Goal: Information Seeking & Learning: Learn about a topic

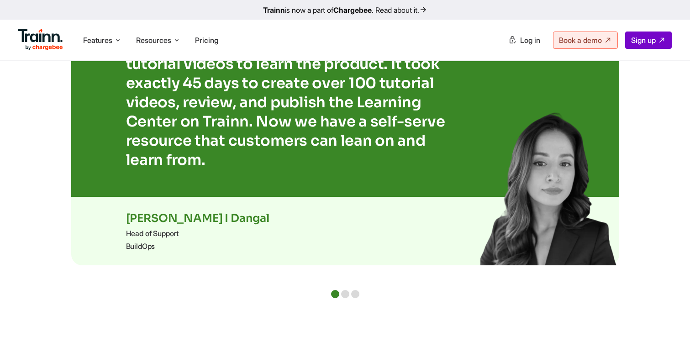
scroll to position [2286, 0]
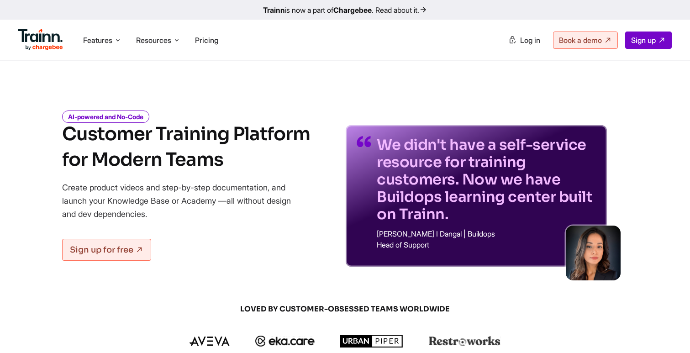
scroll to position [2702, 0]
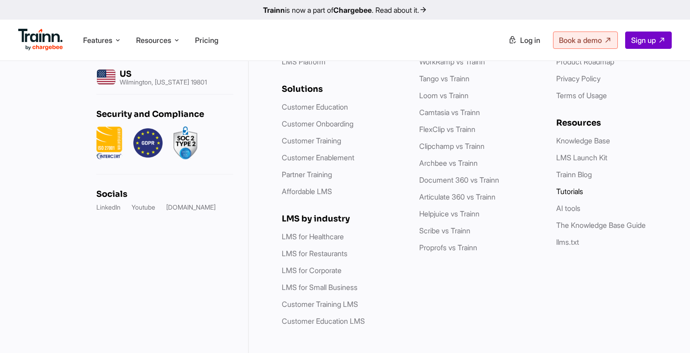
click at [573, 187] on link "Tutorials" at bounding box center [569, 191] width 27 height 9
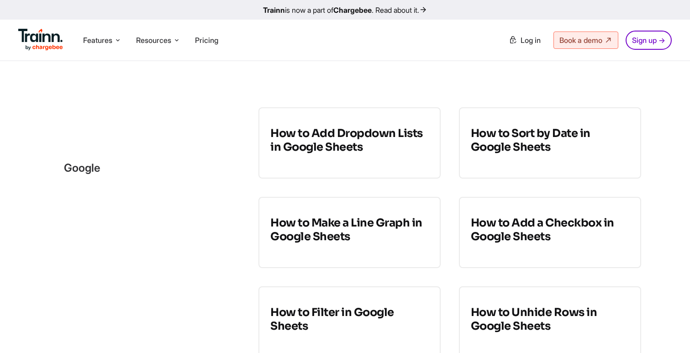
scroll to position [189, 0]
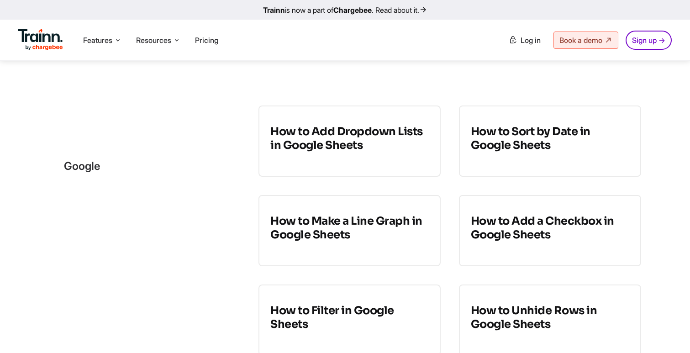
drag, startPoint x: 63, startPoint y: 165, endPoint x: 122, endPoint y: 164, distance: 58.5
click at [122, 165] on div "google" at bounding box center [144, 166] width 191 height 121
click at [122, 164] on div "google" at bounding box center [144, 166] width 191 height 121
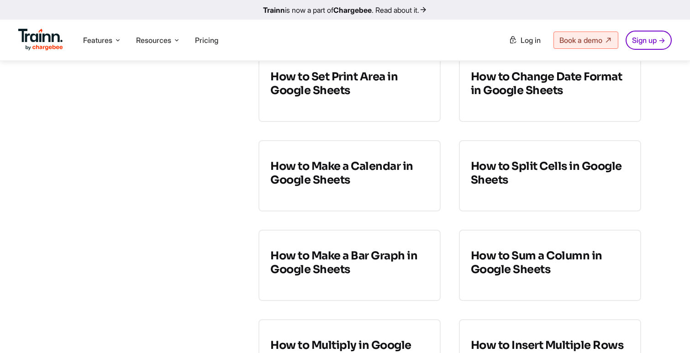
scroll to position [287, 0]
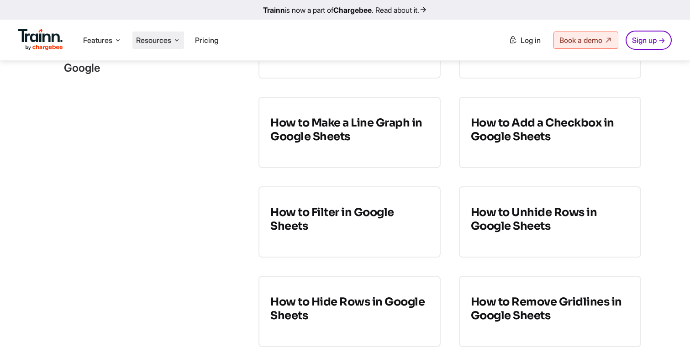
click at [144, 42] on span "Resources" at bounding box center [153, 40] width 35 height 10
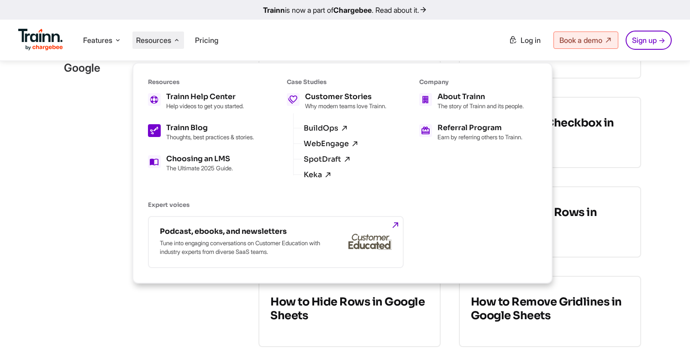
click at [166, 129] on link "Trainn Blog Thoughts, best practices & stories." at bounding box center [201, 132] width 106 height 16
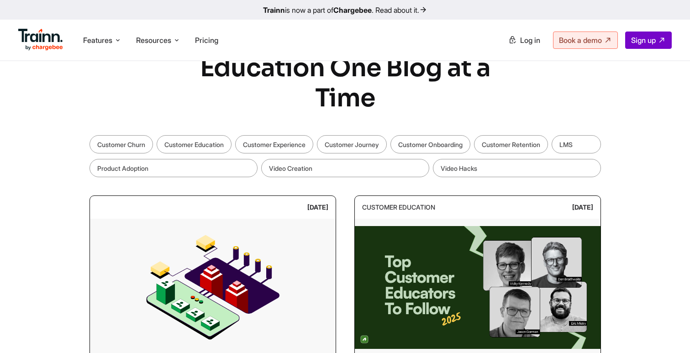
scroll to position [59, 0]
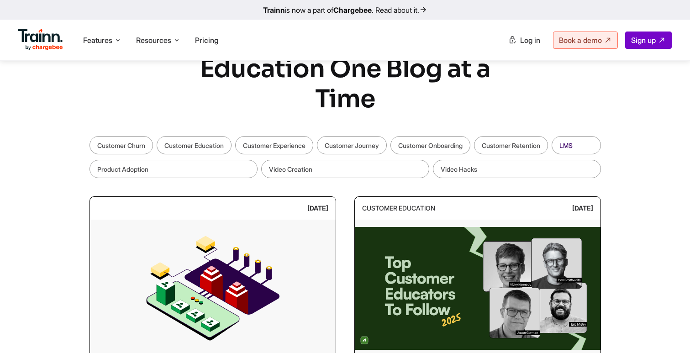
click at [581, 144] on link "LMS" at bounding box center [576, 145] width 49 height 18
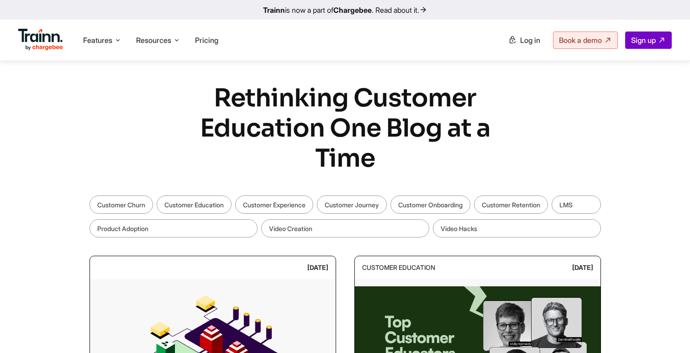
scroll to position [59, 0]
